Goal: Transaction & Acquisition: Purchase product/service

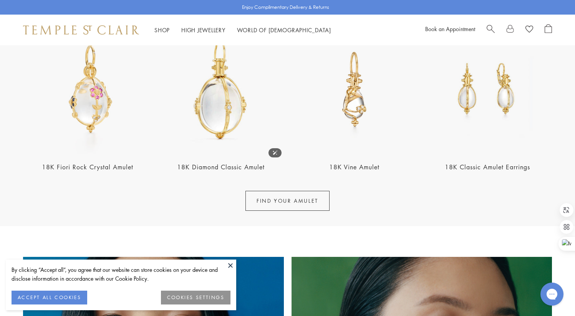
scroll to position [318, 0]
click at [222, 119] on img at bounding box center [220, 89] width 129 height 129
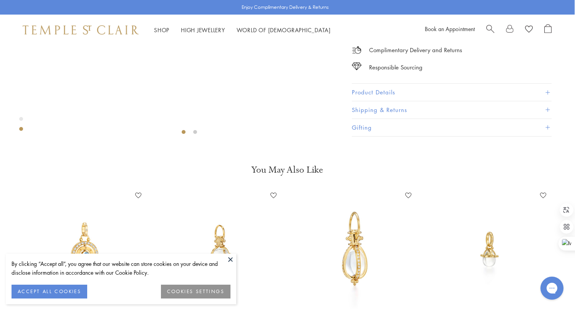
scroll to position [220, 0]
